Goal: Task Accomplishment & Management: Manage account settings

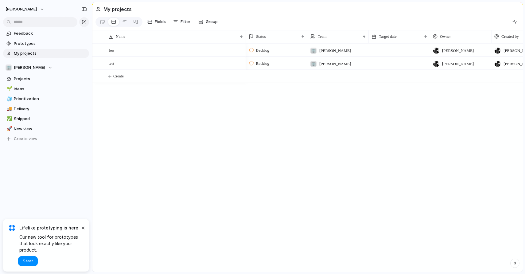
click at [155, 131] on div "foo test Backlog 🏢 [PERSON_NAME] [PERSON_NAME] [PERSON_NAME] Backlog 🏢 [PERSON_…" at bounding box center [307, 157] width 430 height 228
click at [82, 228] on button "×" at bounding box center [82, 227] width 7 height 7
click at [42, 34] on span "Feedback" at bounding box center [50, 33] width 73 height 6
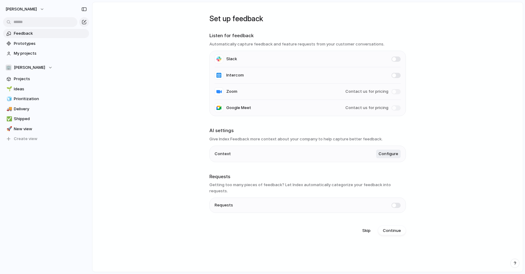
click at [386, 161] on li "Context Configure" at bounding box center [308, 154] width 186 height 16
click at [386, 158] on button "Configure" at bounding box center [388, 154] width 25 height 9
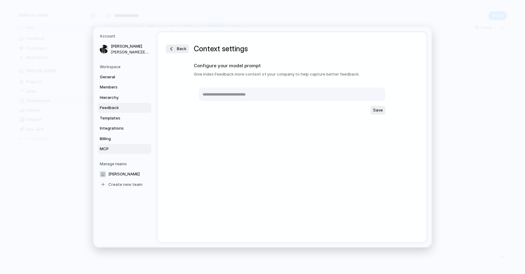
click at [104, 150] on span "MCP" at bounding box center [119, 149] width 39 height 6
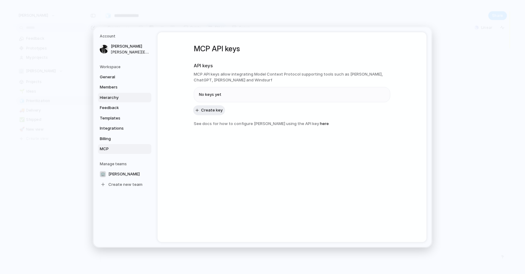
click at [102, 99] on span "Hierarchy" at bounding box center [119, 97] width 39 height 6
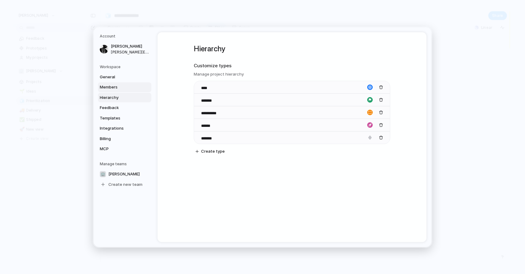
click at [117, 88] on span "Members" at bounding box center [119, 87] width 39 height 6
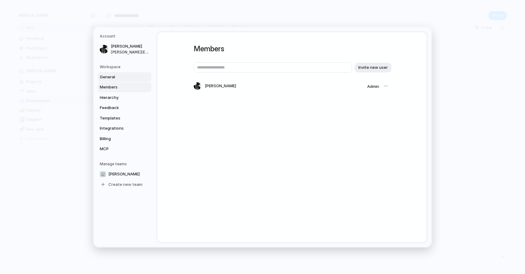
click at [114, 79] on span "General" at bounding box center [119, 77] width 39 height 6
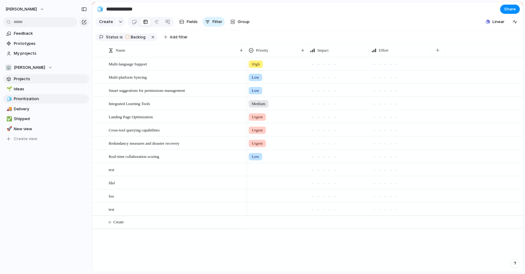
click at [37, 80] on span "Projects" at bounding box center [50, 79] width 73 height 6
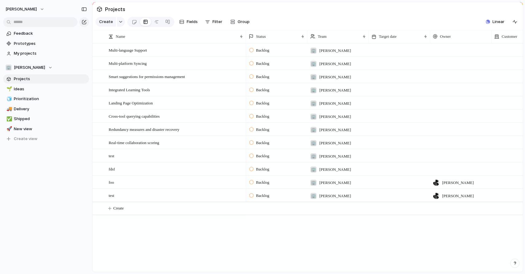
click at [491, 17] on div "Linear" at bounding box center [501, 22] width 37 height 10
click at [491, 22] on button "Linear" at bounding box center [495, 21] width 24 height 9
click at [431, 38] on span "Initiatives" at bounding box center [425, 38] width 19 height 6
click at [394, 39] on span "Projects" at bounding box center [397, 38] width 16 height 6
click at [401, 228] on div "Projects 1 Initiatives 1 Add all a test project Add Show Linear field in view" at bounding box center [262, 137] width 525 height 274
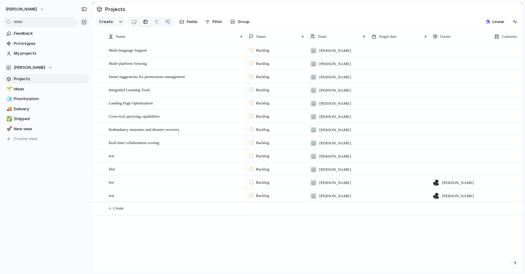
click at [248, 53] on div "Backlog" at bounding box center [276, 49] width 61 height 11
click at [249, 50] on div "Backlog Planned In Progress Completed Canceled" at bounding box center [262, 137] width 525 height 274
click at [166, 51] on div "Multi-language Support" at bounding box center [176, 50] width 135 height 13
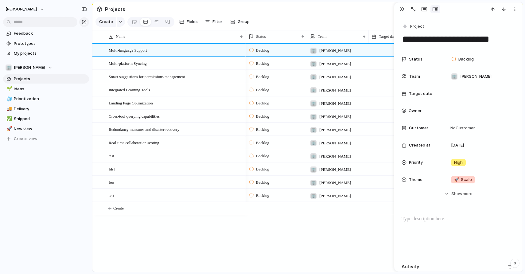
click at [457, 186] on div "Status Backlog Team 🏢 Philip-knape Target date Owner Customer No Customer Creat…" at bounding box center [459, 125] width 114 height 144
click at [456, 196] on span "Show" at bounding box center [456, 194] width 11 height 6
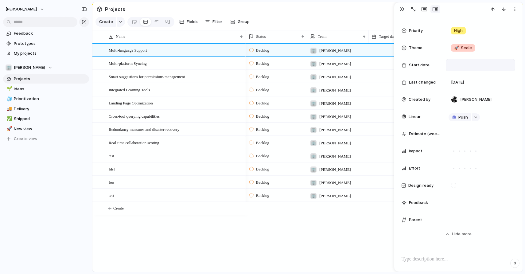
scroll to position [136, 0]
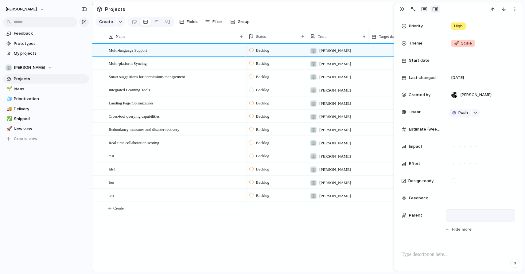
click at [455, 215] on div at bounding box center [481, 215] width 64 height 7
click at [468, 226] on input "text" at bounding box center [478, 224] width 58 height 12
type input "****"
click at [282, 234] on div "Use the create dropdown to add your first parent" at bounding box center [262, 137] width 525 height 274
drag, startPoint x: 134, startPoint y: 195, endPoint x: 168, endPoint y: 191, distance: 34.0
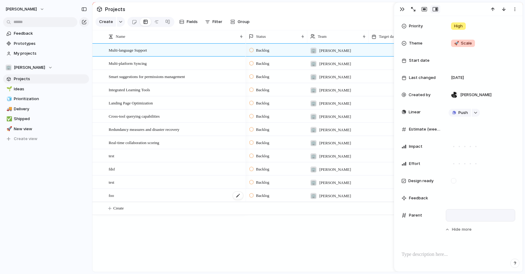
click at [183, 189] on div "foo" at bounding box center [176, 195] width 135 height 13
type textarea "***"
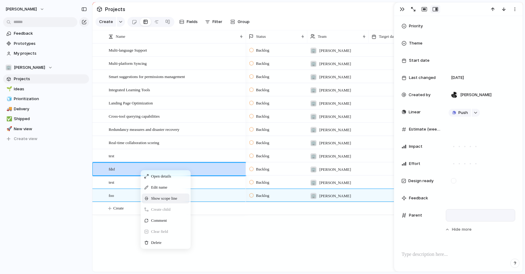
click at [169, 198] on span "Show scope line" at bounding box center [164, 198] width 26 height 6
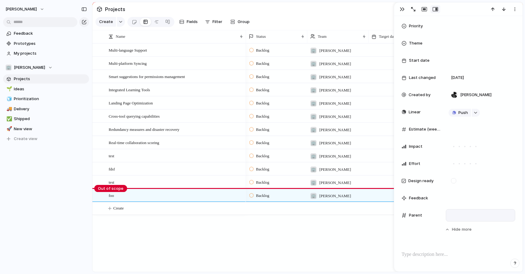
click at [115, 191] on body "philip-knape Feedback Prototypes My projects 🏢 Philip-knape Projects 🌱 Ideas 🧊 …" at bounding box center [262, 137] width 525 height 274
click at [117, 22] on button "button" at bounding box center [121, 22] width 8 height 10
drag, startPoint x: 113, startPoint y: 70, endPoint x: 112, endPoint y: 88, distance: 17.8
click at [112, 75] on ul "Goal Program Initiative Launch Project Customize" at bounding box center [122, 74] width 52 height 65
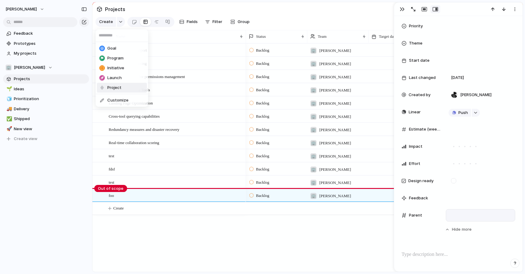
click at [112, 88] on span "Project" at bounding box center [114, 88] width 14 height 6
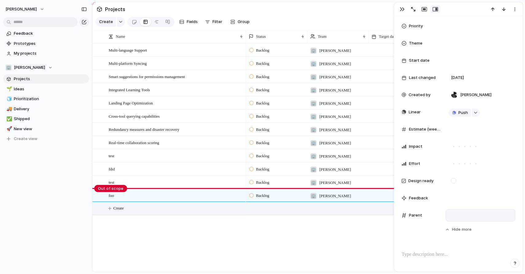
click at [161, 208] on button "Create" at bounding box center [316, 208] width 434 height 13
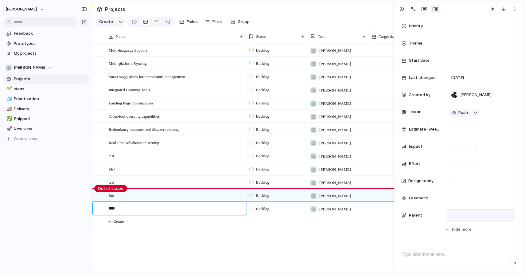
type textarea "*****"
click at [399, 10] on button "button" at bounding box center [402, 9] width 10 height 8
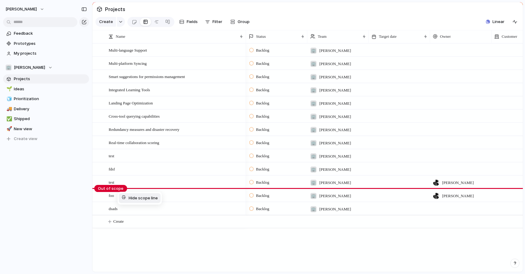
click at [121, 196] on div at bounding box center [123, 198] width 5 height 7
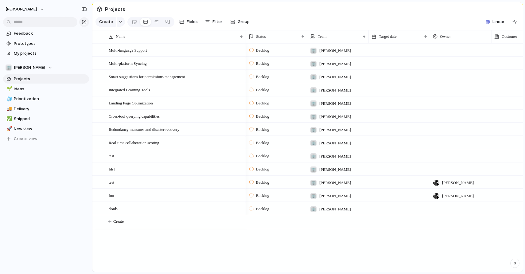
click at [251, 24] on section "Create Fields Filter Group Zoom Collapse Linear" at bounding box center [307, 23] width 430 height 15
click at [244, 24] on span "Group" at bounding box center [244, 22] width 12 height 6
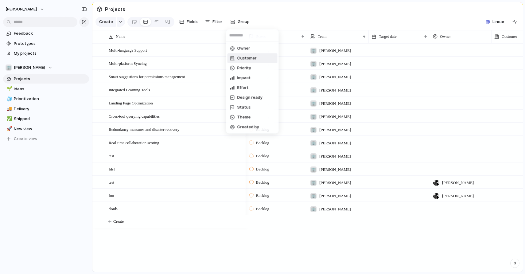
click at [248, 62] on li "Customer" at bounding box center [252, 58] width 50 height 10
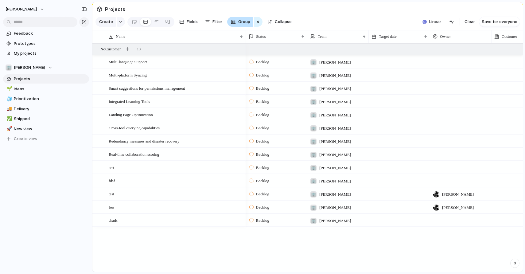
click at [239, 23] on span "Group" at bounding box center [244, 22] width 12 height 6
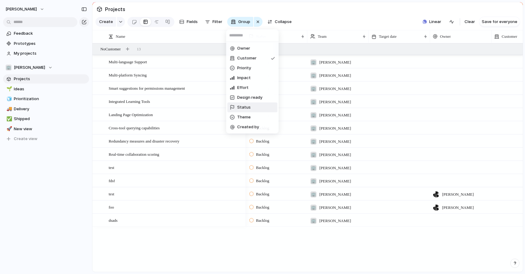
click at [236, 104] on div "Status" at bounding box center [240, 107] width 21 height 6
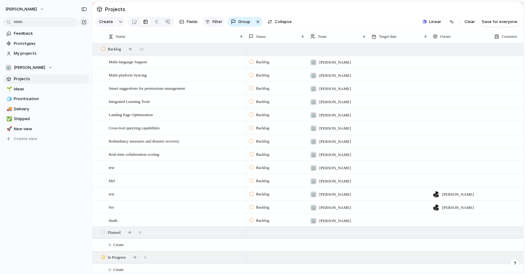
click at [216, 23] on span "Filter" at bounding box center [217, 22] width 10 height 6
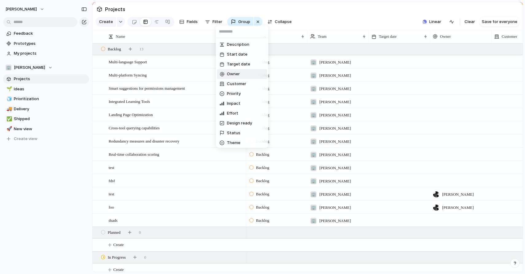
click at [231, 76] on span "Owner" at bounding box center [233, 74] width 13 height 6
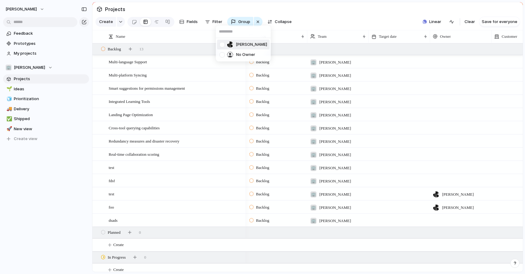
click at [219, 44] on div at bounding box center [222, 44] width 11 height 11
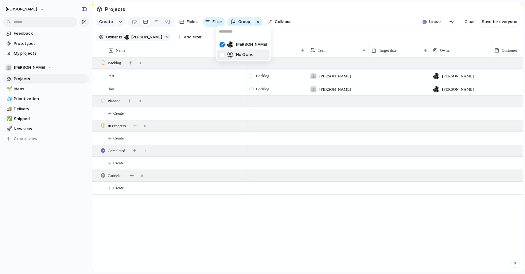
click at [179, 212] on div "Philip Knape No Owner" at bounding box center [262, 137] width 525 height 274
click at [189, 217] on div "test foo Backlog 🏢 Philip-knape Philip Knape 6 October Backlog 🏢 Philip-knape P…" at bounding box center [307, 164] width 430 height 215
click at [27, 117] on span "Shipped" at bounding box center [50, 119] width 73 height 6
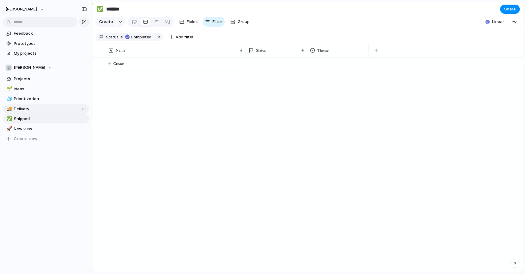
click at [45, 109] on span "Delivery" at bounding box center [50, 109] width 73 height 6
click at [45, 98] on span "Prioritization" at bounding box center [50, 99] width 73 height 6
type input "**********"
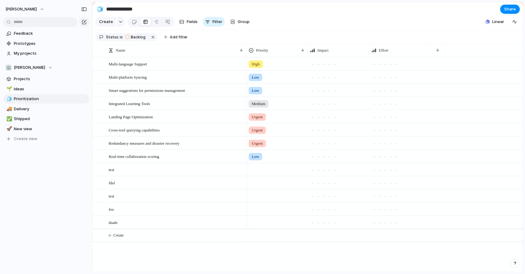
click at [264, 65] on div "High" at bounding box center [276, 63] width 61 height 10
type input "***"
click at [257, 86] on li "Add 'fds'" at bounding box center [272, 89] width 50 height 10
click at [439, 49] on div "button" at bounding box center [437, 50] width 3 height 3
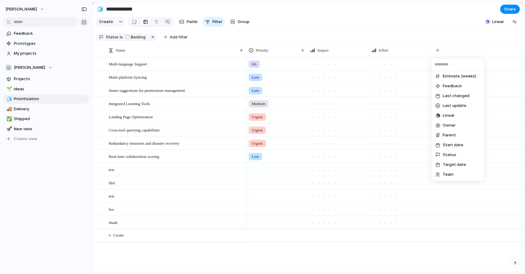
scroll to position [100, 0]
click at [444, 175] on span "Create new field" at bounding box center [459, 174] width 33 height 6
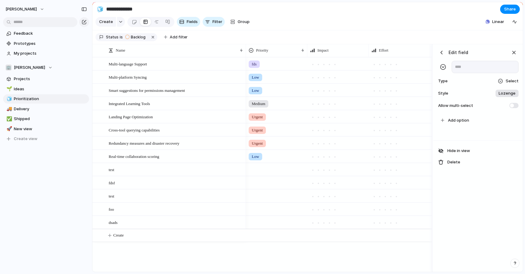
scroll to position [0, 75]
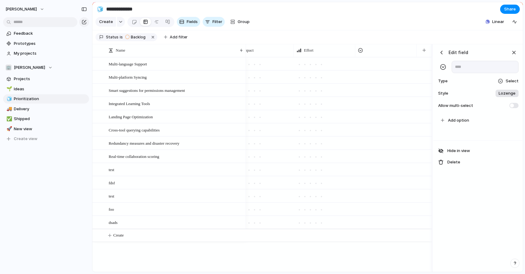
click at [500, 92] on span "Lozenge" at bounding box center [507, 93] width 17 height 6
click at [514, 79] on div "******* *** Plain" at bounding box center [262, 137] width 525 height 274
click at [514, 79] on span "Select" at bounding box center [512, 81] width 13 height 6
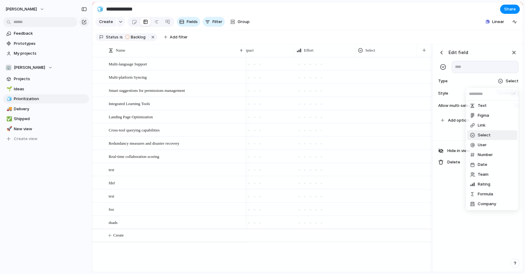
scroll to position [11, 0]
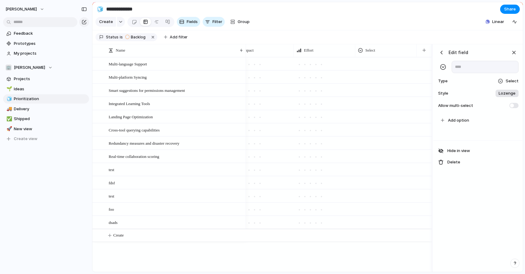
click at [444, 256] on div "Checkbox Text Figma Link Select User Number Date Team Rating Formula Company" at bounding box center [262, 137] width 525 height 274
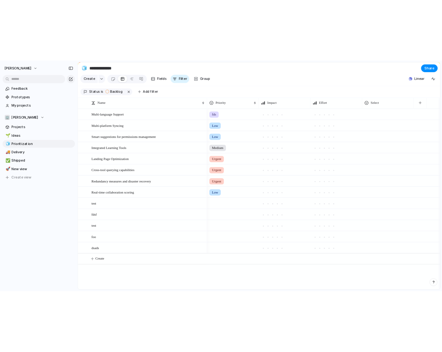
scroll to position [0, 0]
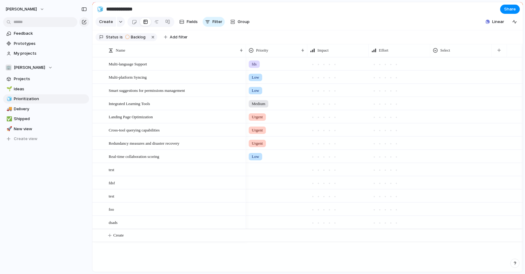
click at [310, 262] on div "fds Low Low Medium Urgent Urgent Urgent Low" at bounding box center [384, 164] width 277 height 215
click at [23, 84] on section "🏢 Philip-knape Projects 🌱 Ideas 🧊 Prioritization 🚚 Delivery ✅ Shipped 🚀 New vie…" at bounding box center [46, 100] width 92 height 85
click at [24, 82] on link "Projects" at bounding box center [46, 78] width 86 height 9
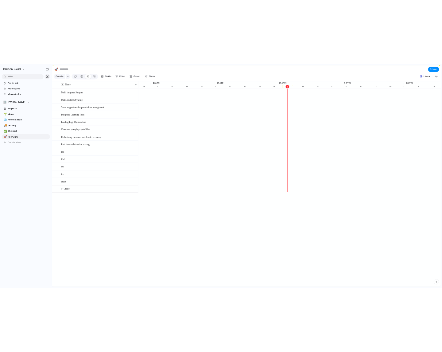
scroll to position [0, 3791]
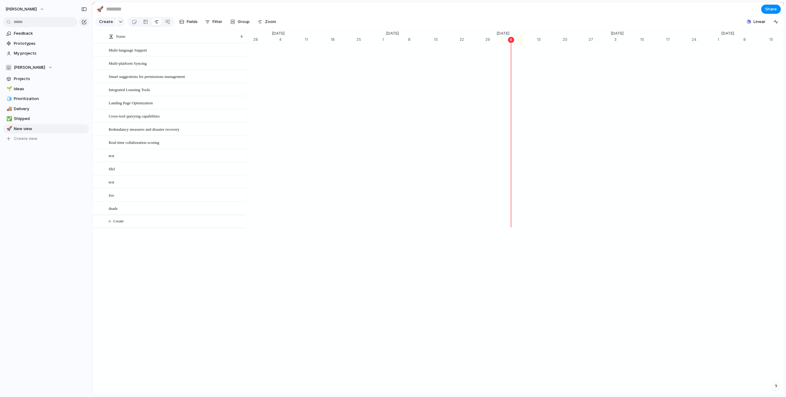
click at [60, 204] on div "[PERSON_NAME] Feedback Prototypes My projects 🏢 [PERSON_NAME] Projects 🌱 Ideas …" at bounding box center [46, 198] width 92 height 397
